Goal: Information Seeking & Learning: Learn about a topic

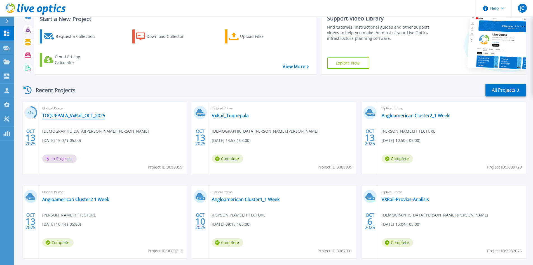
scroll to position [46, 0]
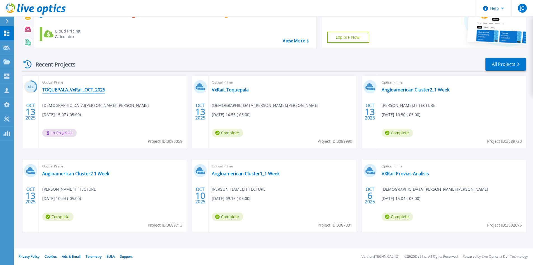
click at [67, 88] on link "TOQUEPALA_VxRail_OCT_2025" at bounding box center [73, 90] width 63 height 6
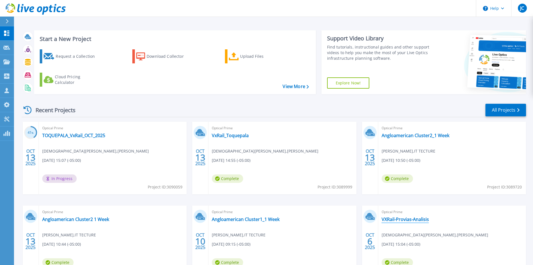
click at [395, 218] on link "VXRail-Provias-Analisis" at bounding box center [405, 219] width 47 height 6
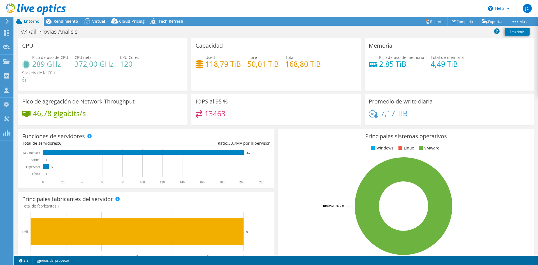
select select "USD"
click at [58, 21] on span "Rendimiento" at bounding box center [65, 20] width 25 height 5
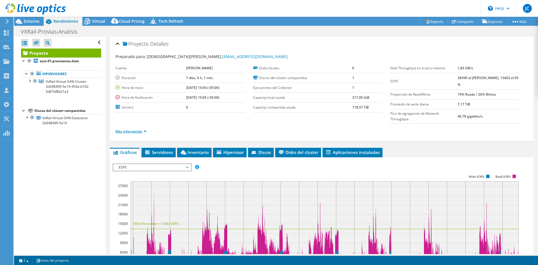
click at [142, 132] on link "Más información" at bounding box center [130, 131] width 31 height 5
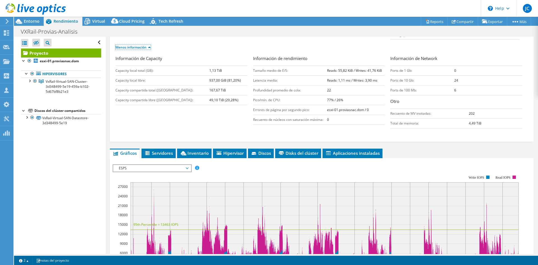
scroll to position [140, 0]
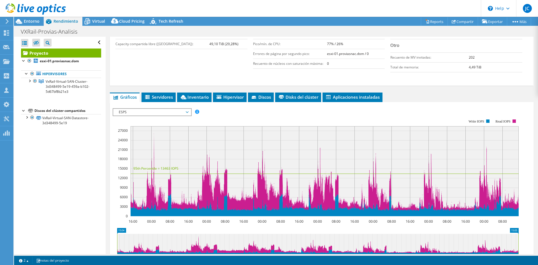
click at [167, 112] on span "ESPS" at bounding box center [152, 112] width 72 height 7
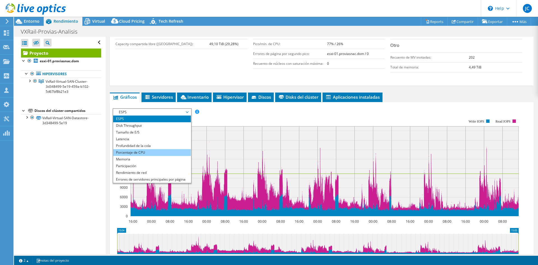
click at [168, 151] on li "Porcentaje de CPU" at bounding box center [152, 152] width 78 height 7
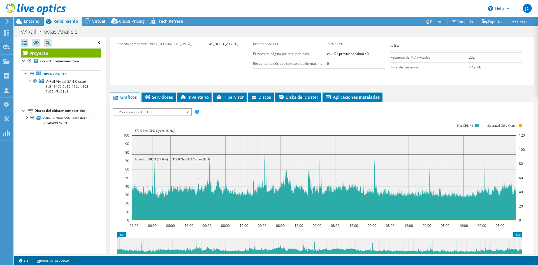
click at [135, 111] on span "Porcentaje de CPU" at bounding box center [152, 112] width 72 height 7
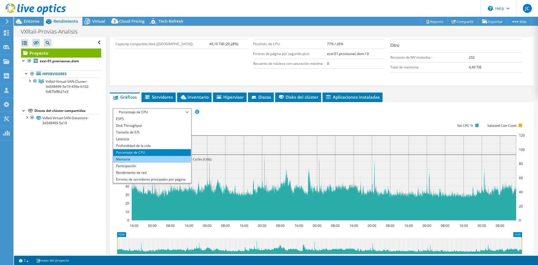
click at [137, 160] on li "Memoria" at bounding box center [152, 159] width 78 height 7
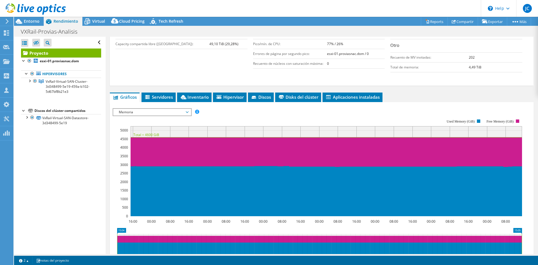
click at [166, 108] on div "ESPS Disk Throughput Tamaño de E/S Latencia Profundidad de la cola Porcentaje d…" at bounding box center [322, 202] width 418 height 194
click at [167, 113] on span "Memoria" at bounding box center [152, 112] width 72 height 7
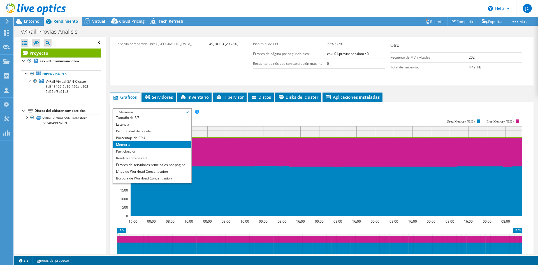
scroll to position [20, 0]
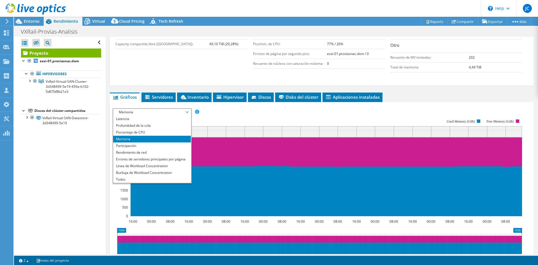
click at [232, 118] on rect at bounding box center [317, 167] width 409 height 112
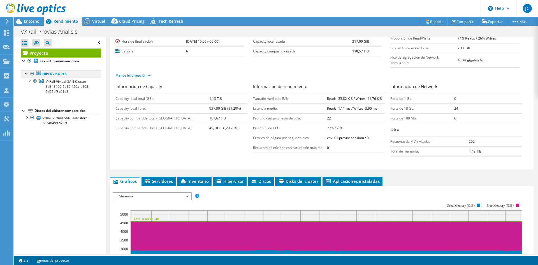
scroll to position [0, 0]
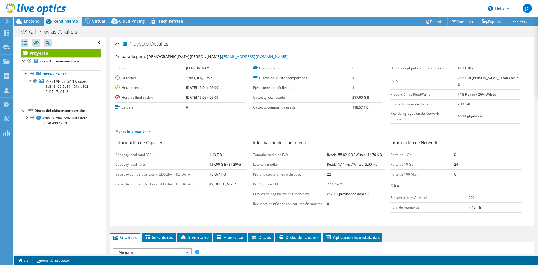
click at [22, 18] on div at bounding box center [33, 9] width 66 height 19
click at [26, 20] on span "Entorno" at bounding box center [32, 20] width 16 height 5
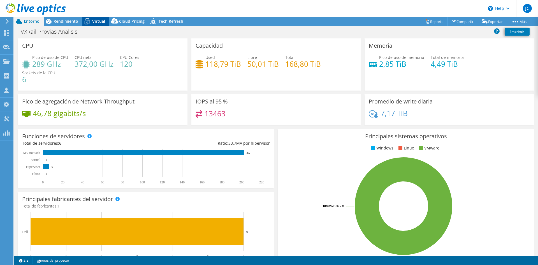
click at [91, 22] on icon at bounding box center [87, 22] width 10 height 10
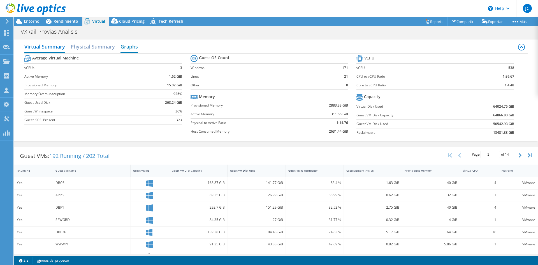
click at [121, 44] on h2 "Graphs" at bounding box center [128, 47] width 17 height 12
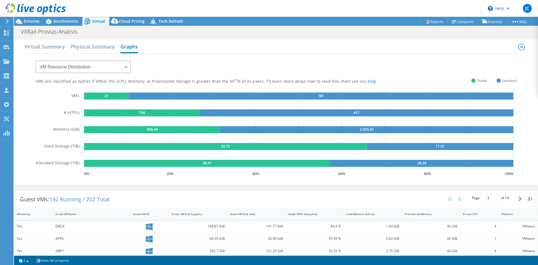
click at [53, 18] on div at bounding box center [33, 9] width 66 height 19
click at [55, 21] on span "Rendimiento" at bounding box center [65, 20] width 25 height 5
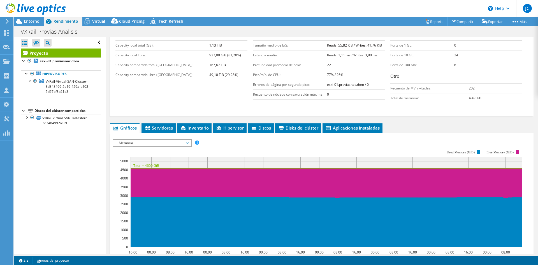
scroll to position [112, 0]
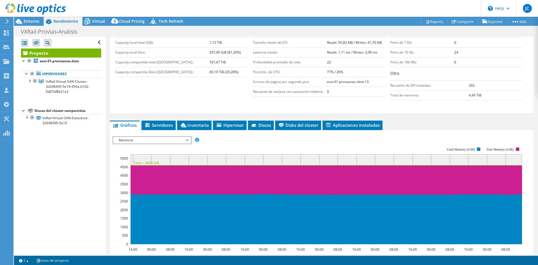
click at [136, 141] on span "Memoria" at bounding box center [152, 140] width 72 height 7
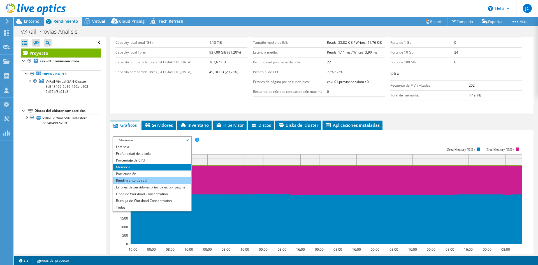
click at [132, 178] on li "Rendimiento de red" at bounding box center [152, 180] width 78 height 7
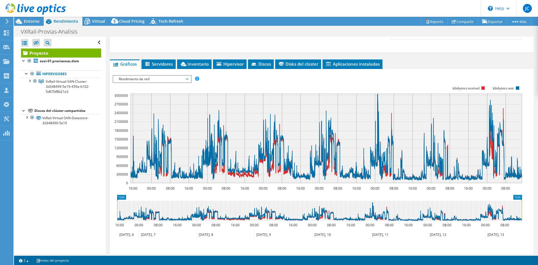
scroll to position [112, 0]
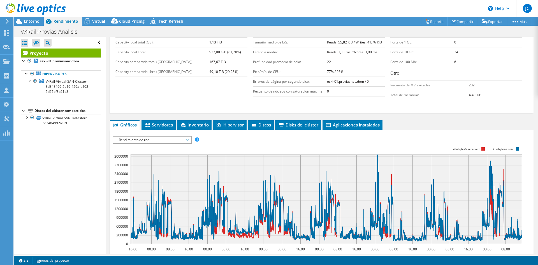
click at [138, 143] on span "Rendimiento de red" at bounding box center [152, 139] width 72 height 7
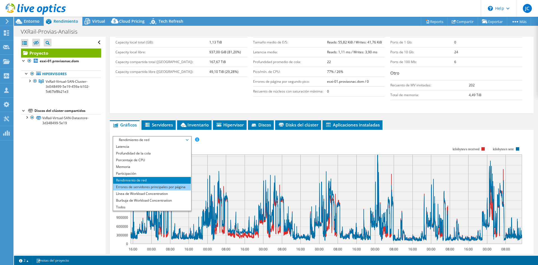
click at [142, 189] on li "Errores de servidores principales por página" at bounding box center [152, 186] width 78 height 7
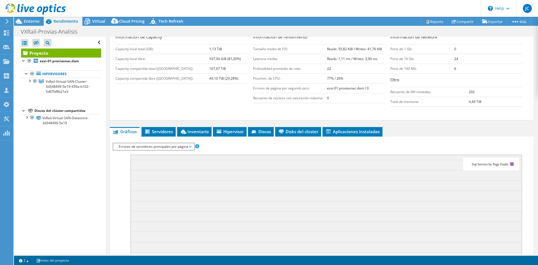
scroll to position [95, 0]
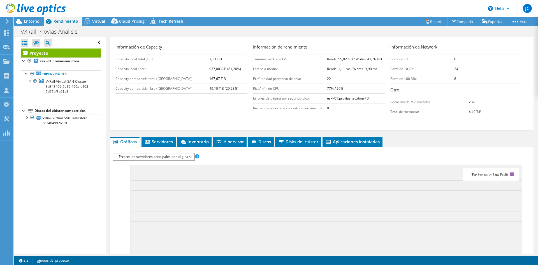
click at [133, 158] on span "Errores de servidores principales por página" at bounding box center [153, 156] width 75 height 7
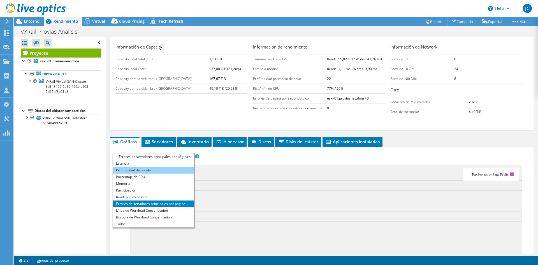
click at [142, 172] on li "Profundidad de la cola" at bounding box center [153, 170] width 81 height 7
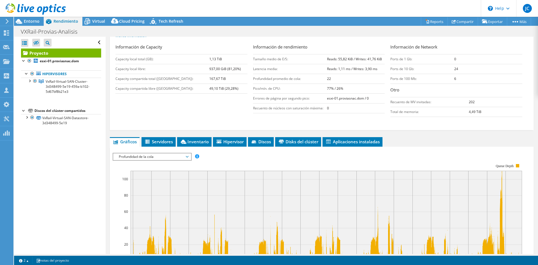
scroll to position [151, 0]
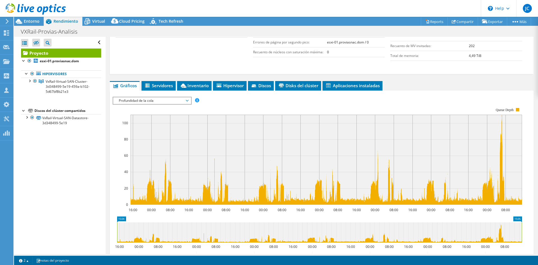
click at [122, 99] on span "Profundidad de la cola" at bounding box center [152, 100] width 72 height 7
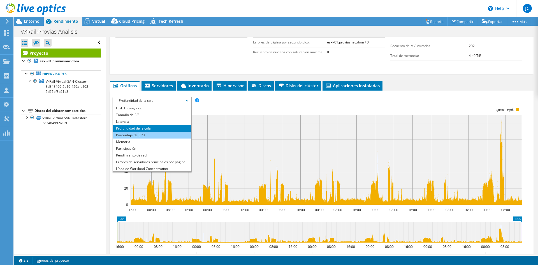
scroll to position [0, 0]
click at [127, 129] on li "Latencia" at bounding box center [152, 127] width 78 height 7
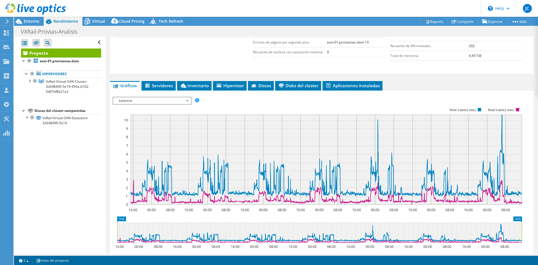
click at [118, 99] on span "Latencia" at bounding box center [152, 100] width 72 height 7
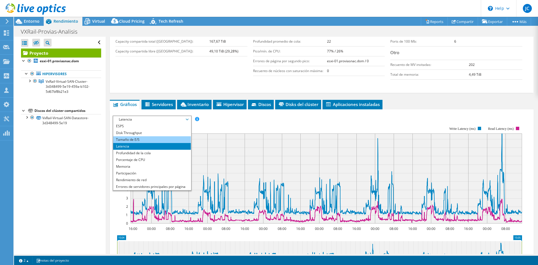
scroll to position [123, 0]
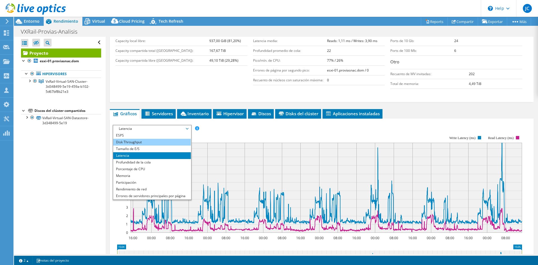
click at [134, 140] on li "Disk Throughput" at bounding box center [152, 142] width 78 height 7
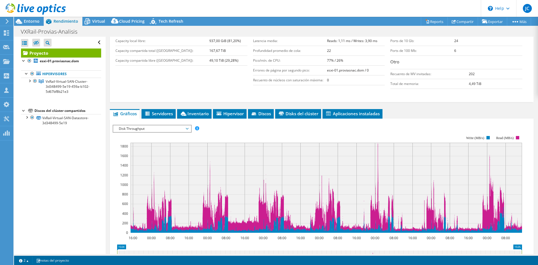
click at [164, 134] on rect at bounding box center [317, 184] width 409 height 112
click at [162, 118] on li "Servidores" at bounding box center [158, 114] width 34 height 10
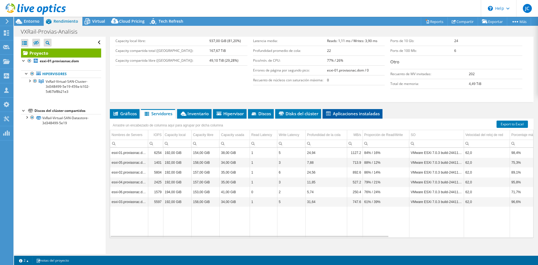
click at [337, 109] on li "Aplicaciones instaladas" at bounding box center [352, 114] width 60 height 10
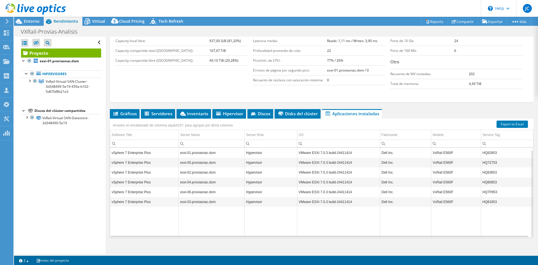
scroll to position [129, 0]
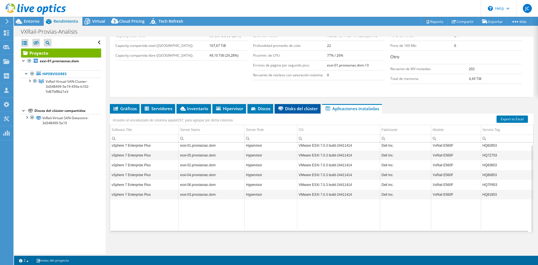
click at [279, 112] on li "Disks del clúster" at bounding box center [297, 109] width 46 height 10
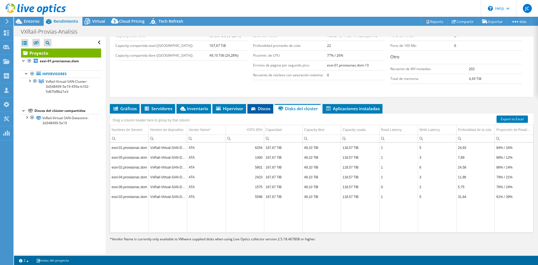
click at [256, 106] on span "Discos" at bounding box center [260, 109] width 20 height 6
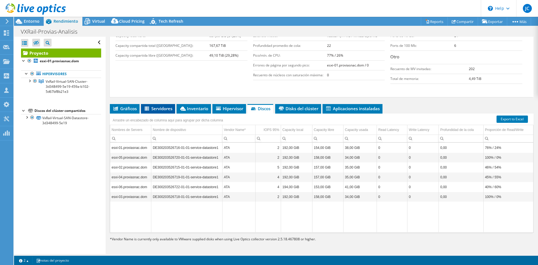
click at [156, 112] on li "Servidores" at bounding box center [158, 109] width 34 height 10
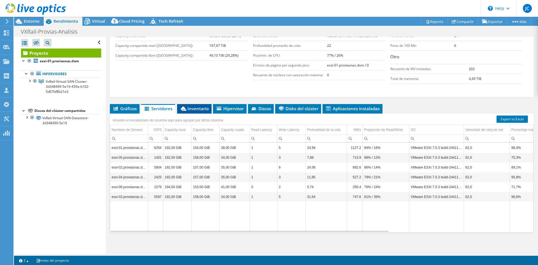
click at [186, 108] on icon at bounding box center [184, 108] width 6 height 4
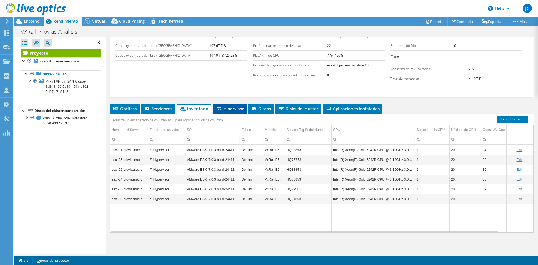
click at [230, 104] on li "Hipervisor" at bounding box center [230, 109] width 34 height 10
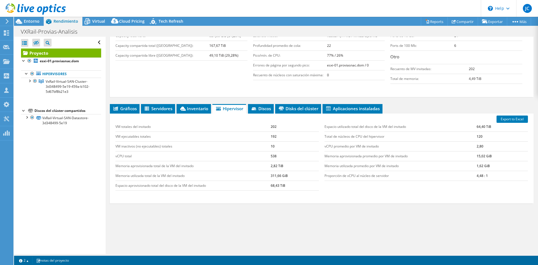
scroll to position [0, 0]
